Goal: Communication & Community: Answer question/provide support

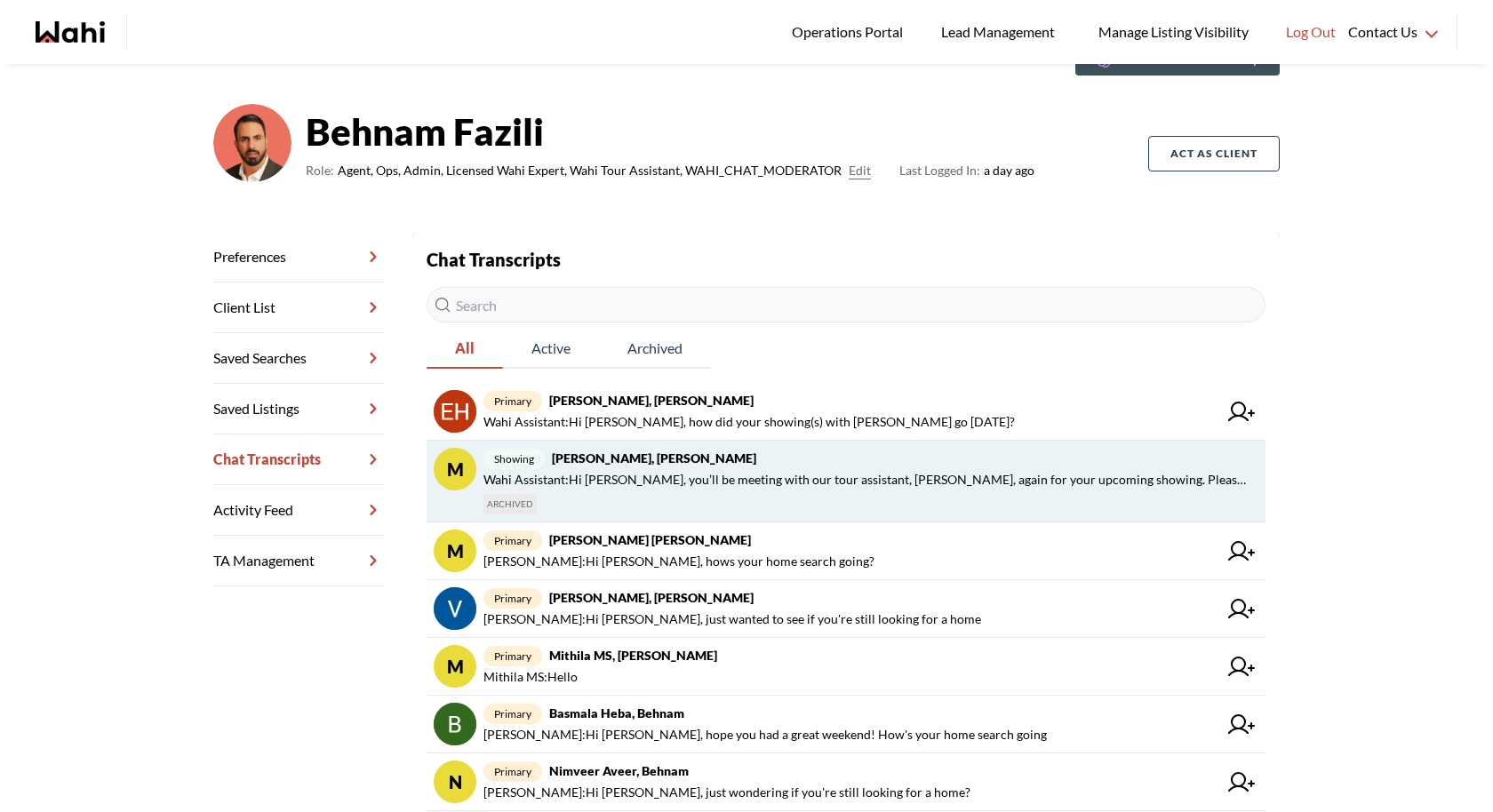
scroll to position [104, 0]
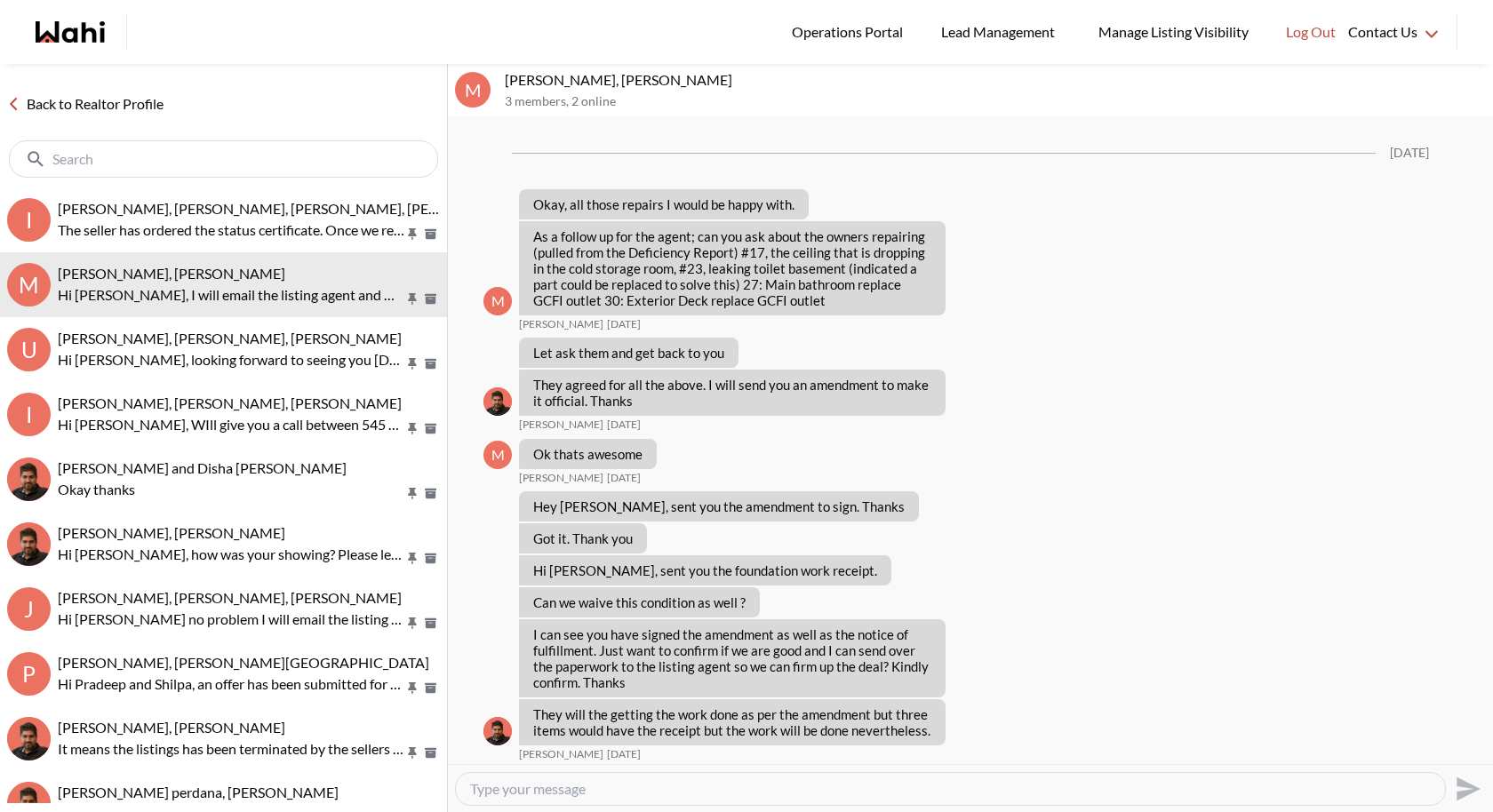
scroll to position [1391, 0]
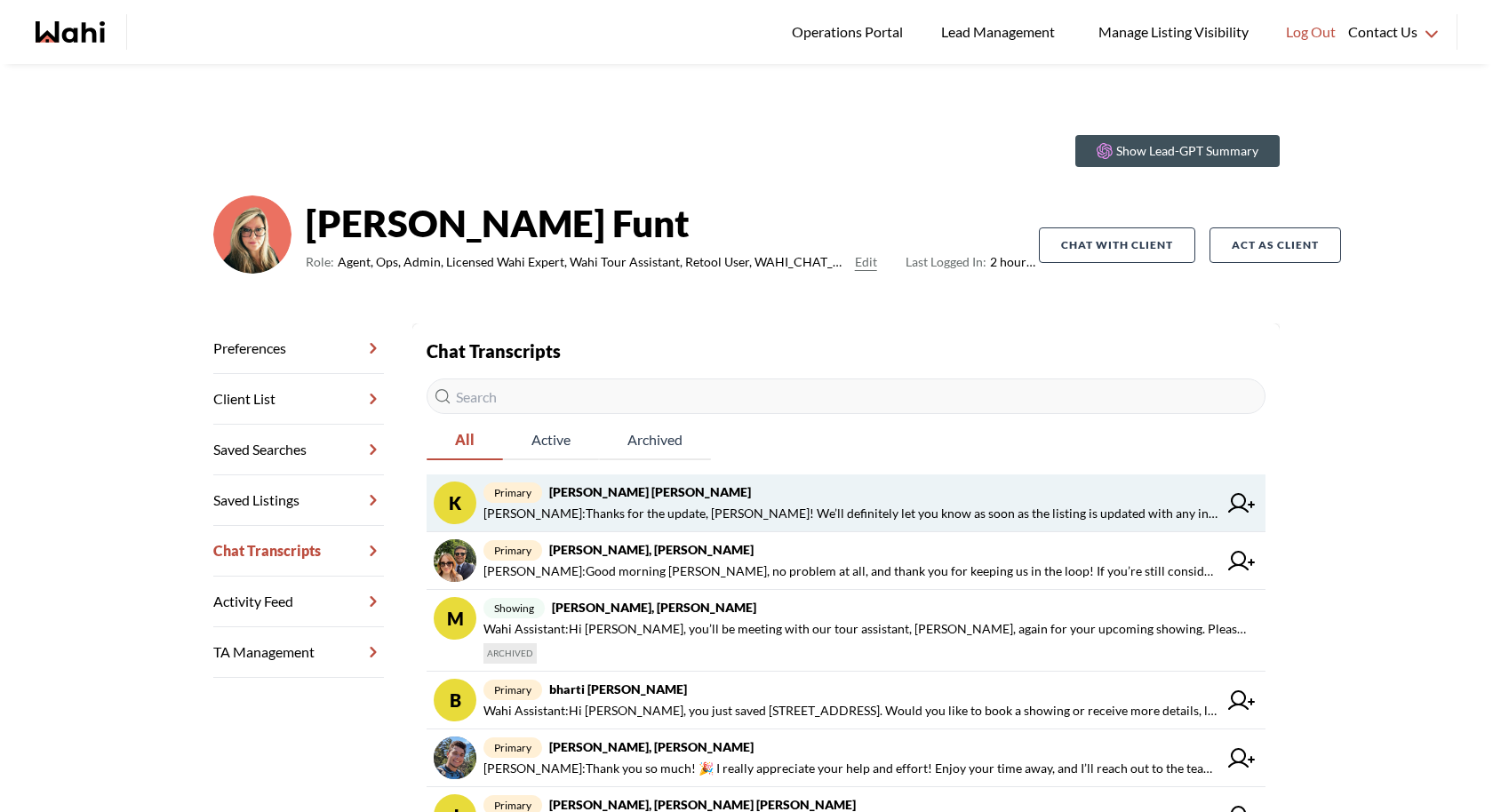
click at [854, 480] on link "K primary Krysten Sousa, Barbara Behnam Fazili : Thanks for the update, Krysten…" at bounding box center [845, 503] width 839 height 57
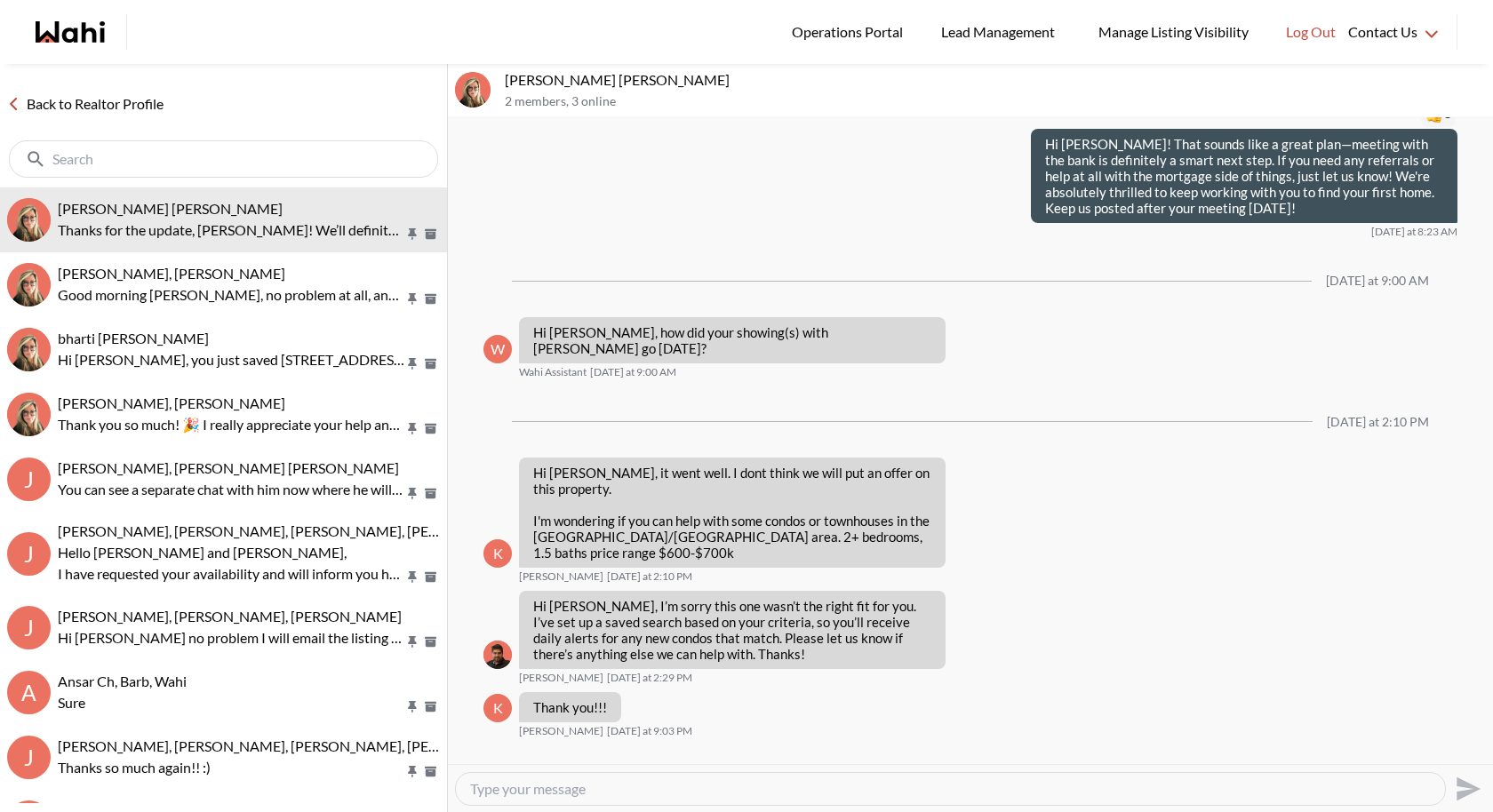
scroll to position [2601, 0]
